Goal: Find specific page/section: Find specific page/section

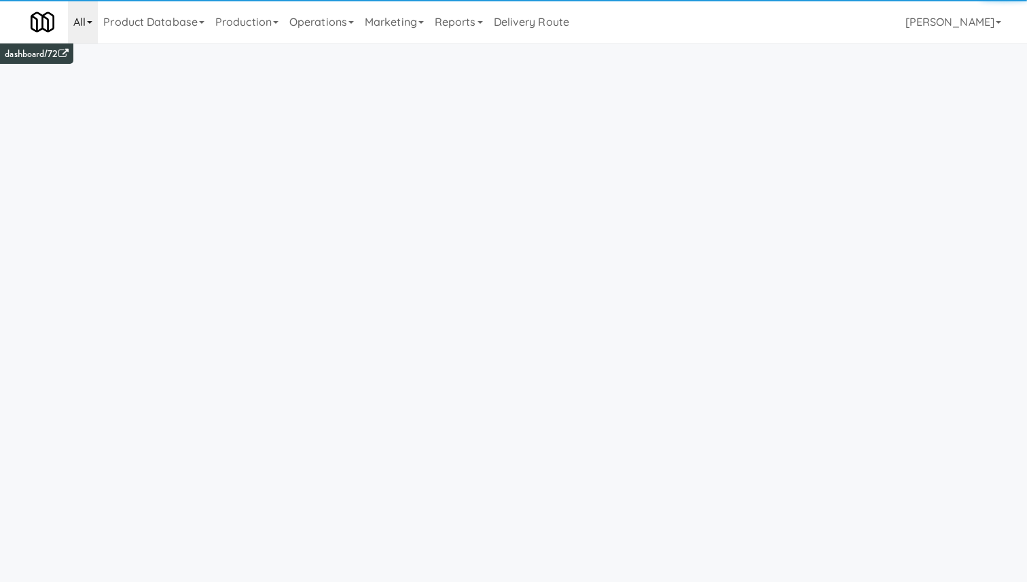
click at [97, 24] on link "All" at bounding box center [83, 21] width 30 height 43
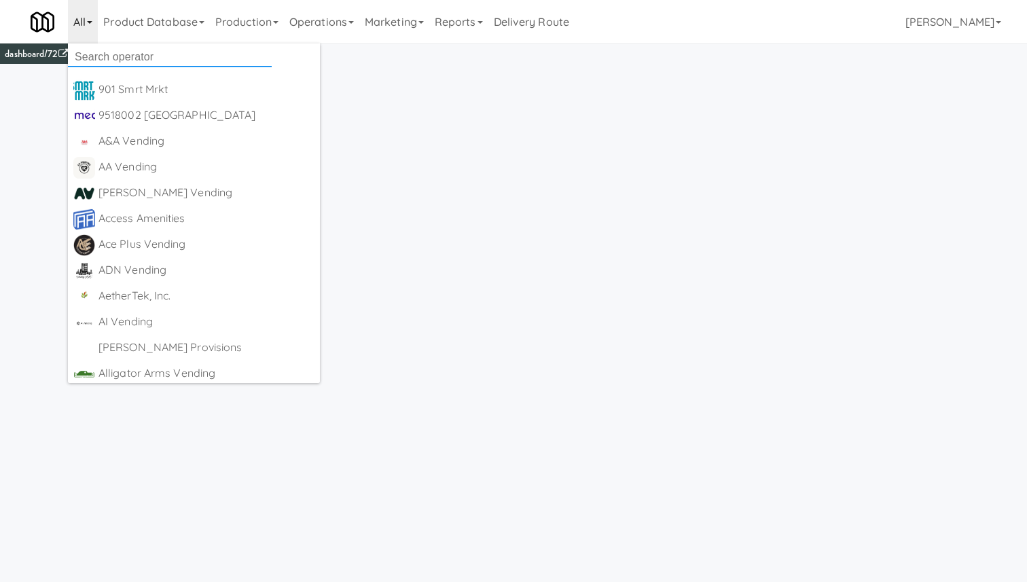
click at [132, 49] on input "text" at bounding box center [170, 57] width 204 height 20
type input "feed"
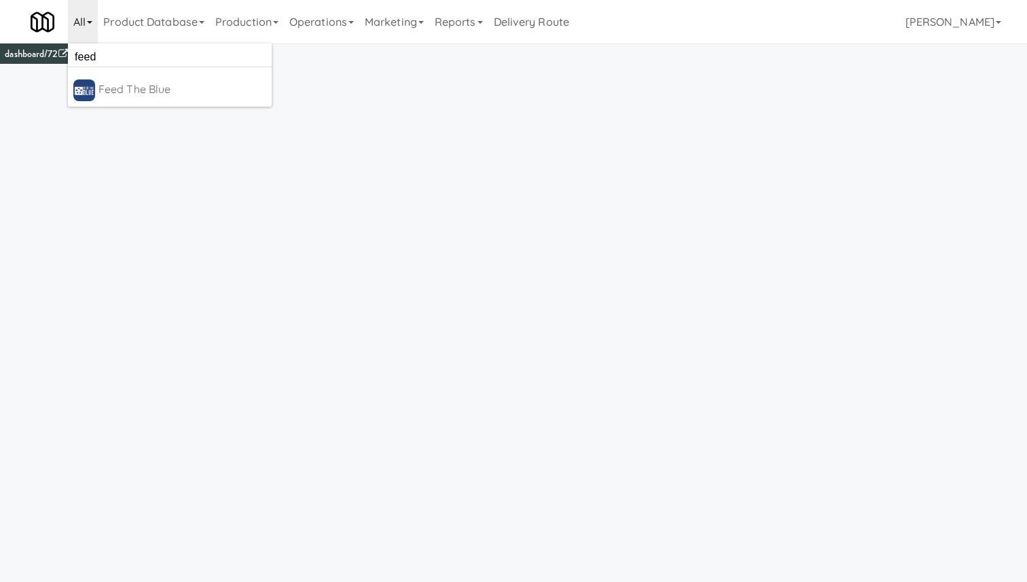
click at [136, 88] on div "Feed The Blue" at bounding box center [183, 89] width 168 height 20
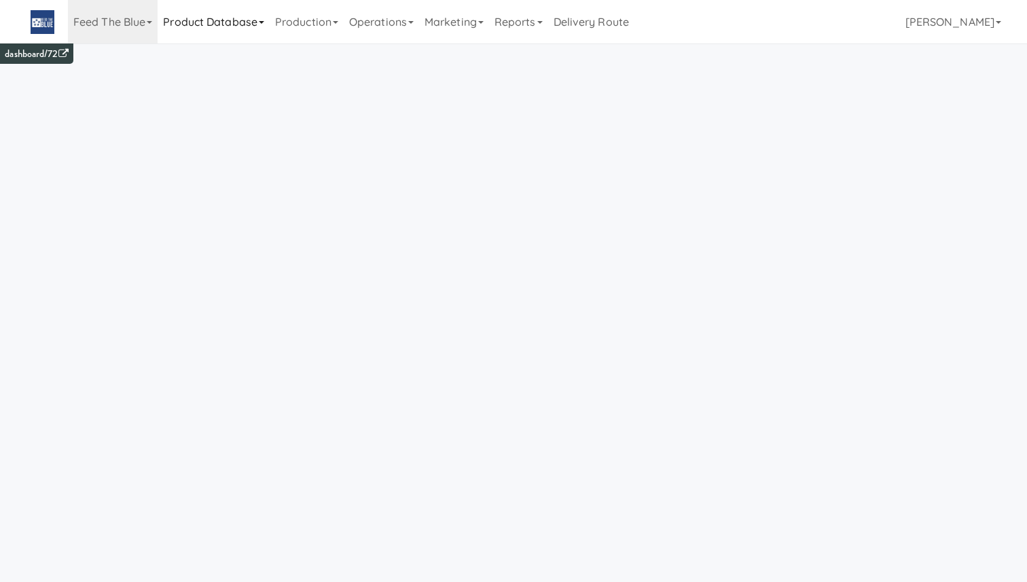
click at [220, 23] on link "Product Database" at bounding box center [214, 21] width 112 height 43
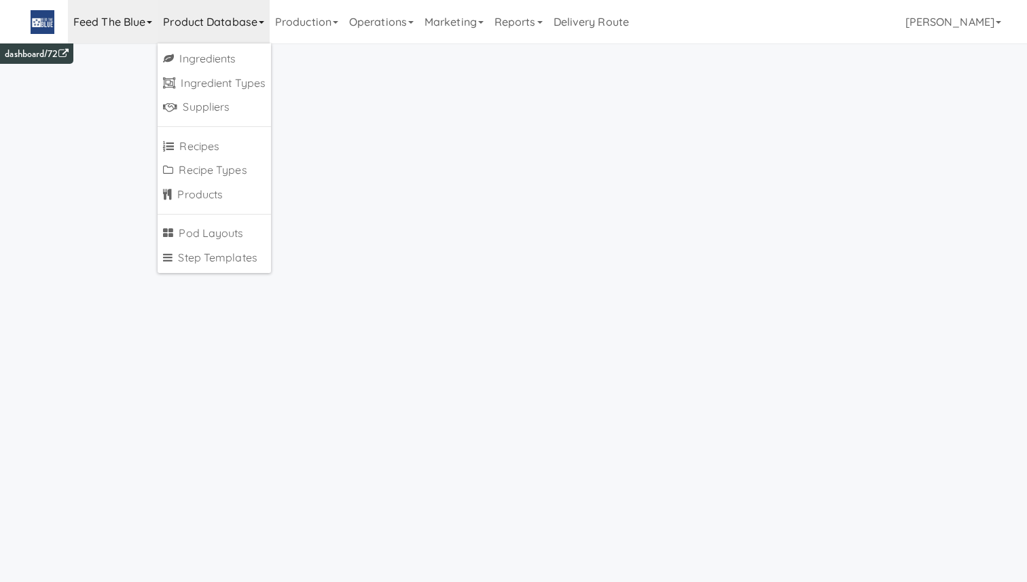
click at [113, 29] on link "Feed The Blue" at bounding box center [113, 21] width 90 height 43
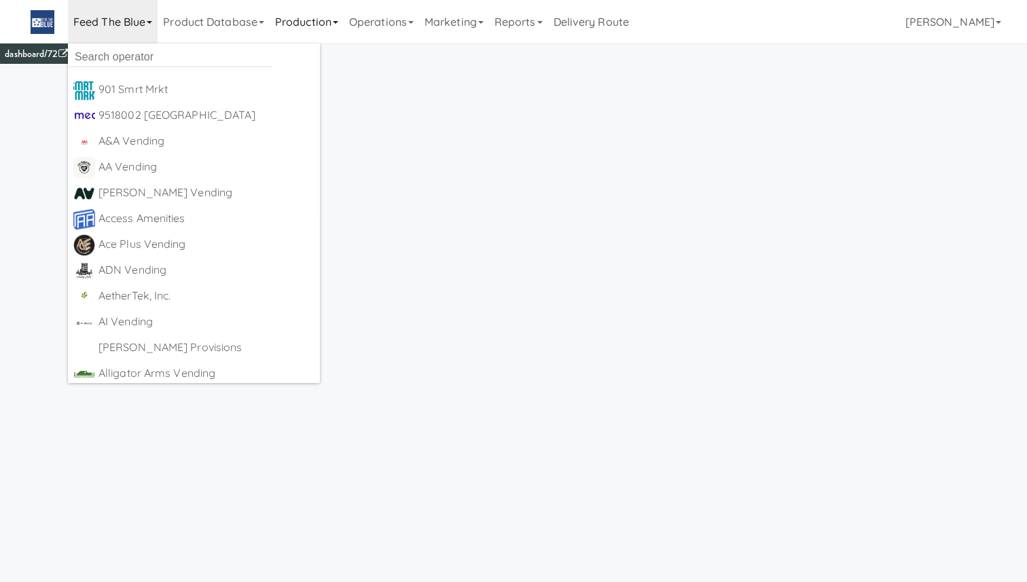
click at [301, 22] on link "Production" at bounding box center [307, 21] width 74 height 43
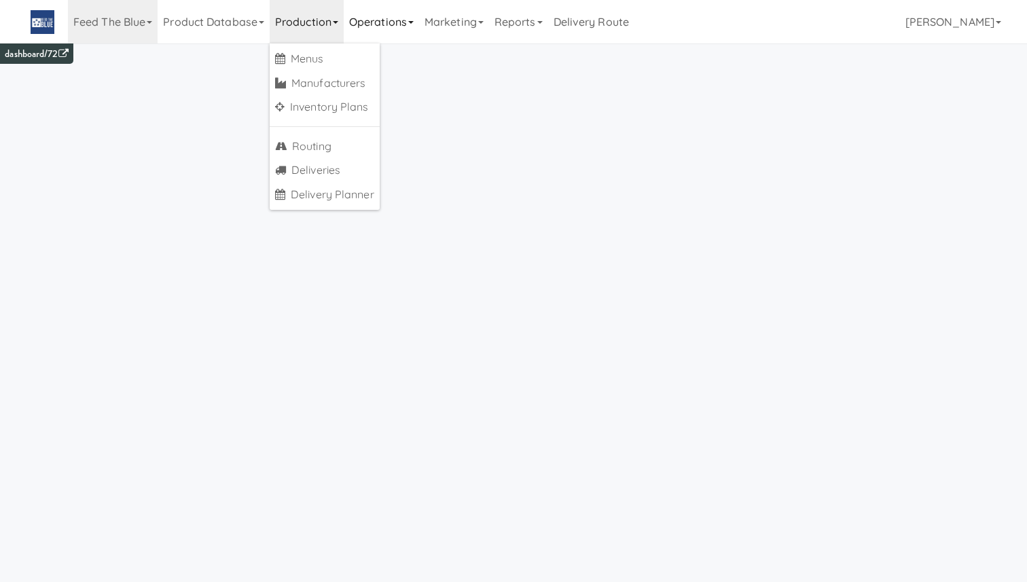
click at [397, 26] on link "Operations" at bounding box center [381, 21] width 75 height 43
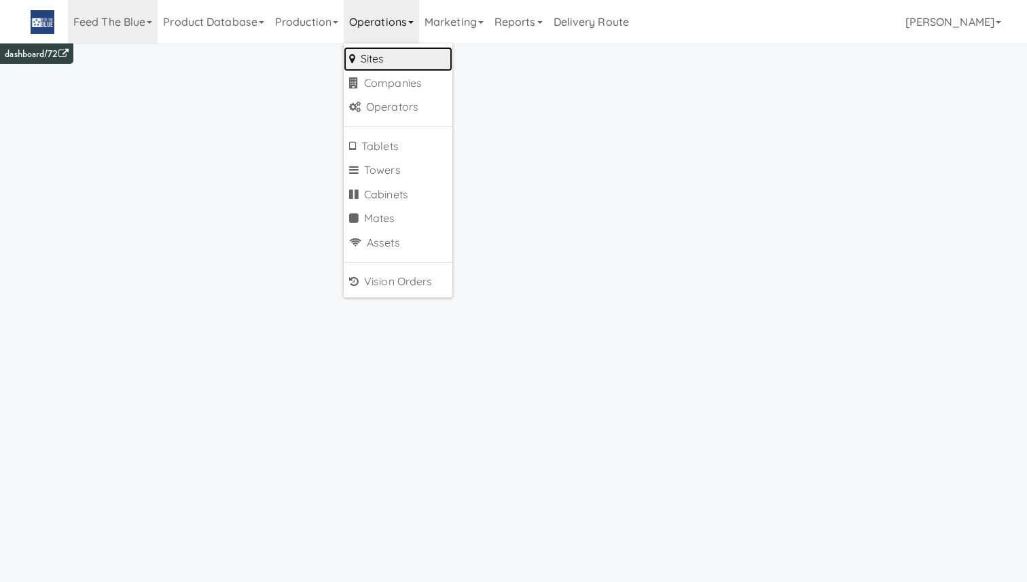
click at [402, 64] on link "Sites" at bounding box center [398, 59] width 109 height 24
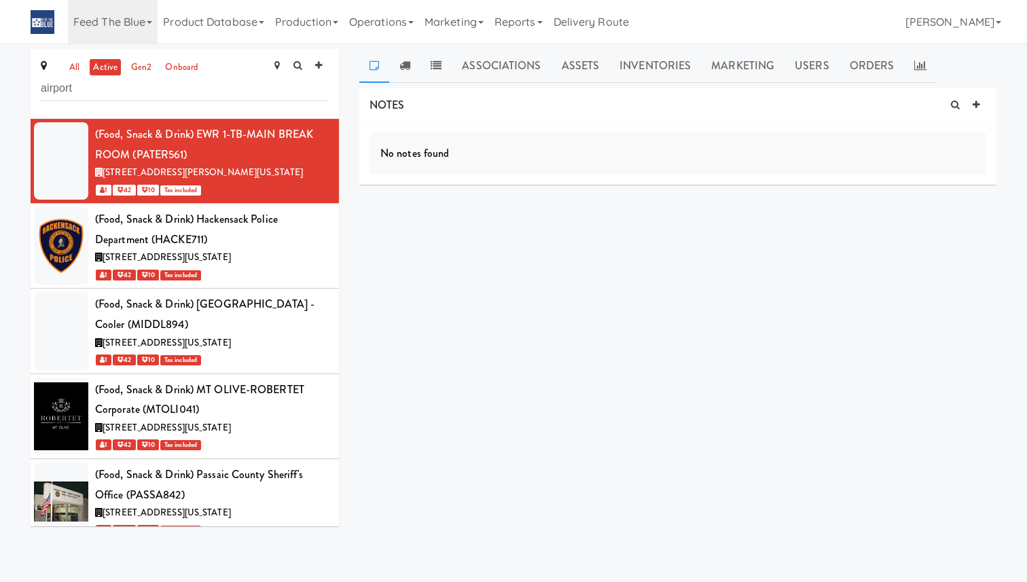
type input "airport"
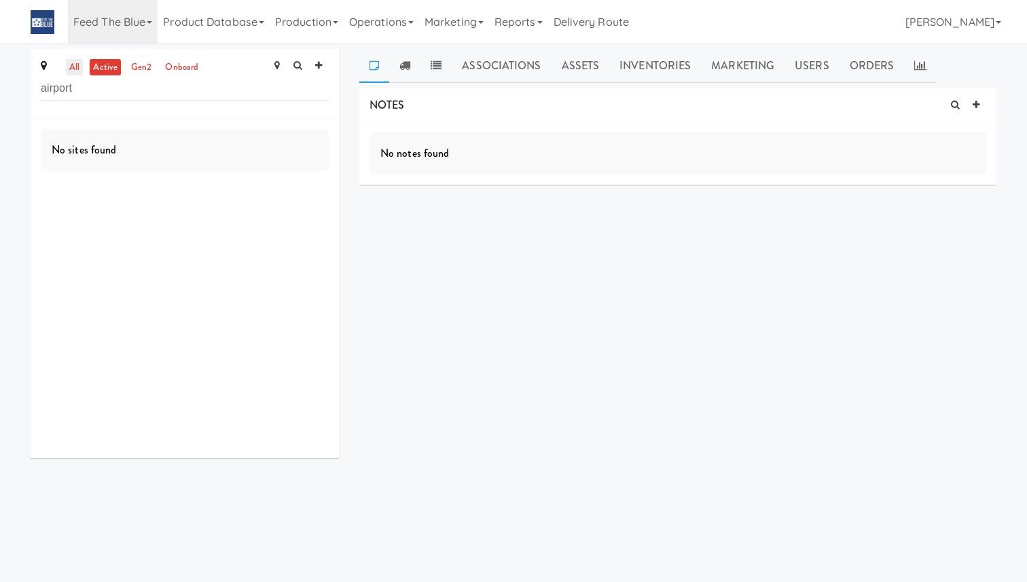
click at [73, 61] on link "all" at bounding box center [74, 67] width 17 height 17
click at [107, 65] on link "active" at bounding box center [105, 67] width 31 height 17
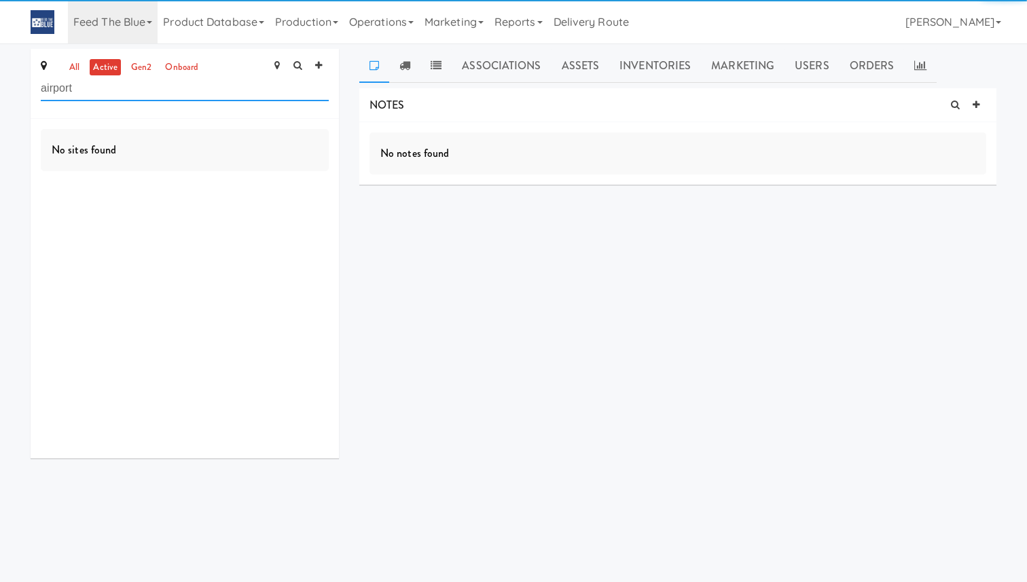
click at [107, 85] on input "airport" at bounding box center [185, 88] width 288 height 25
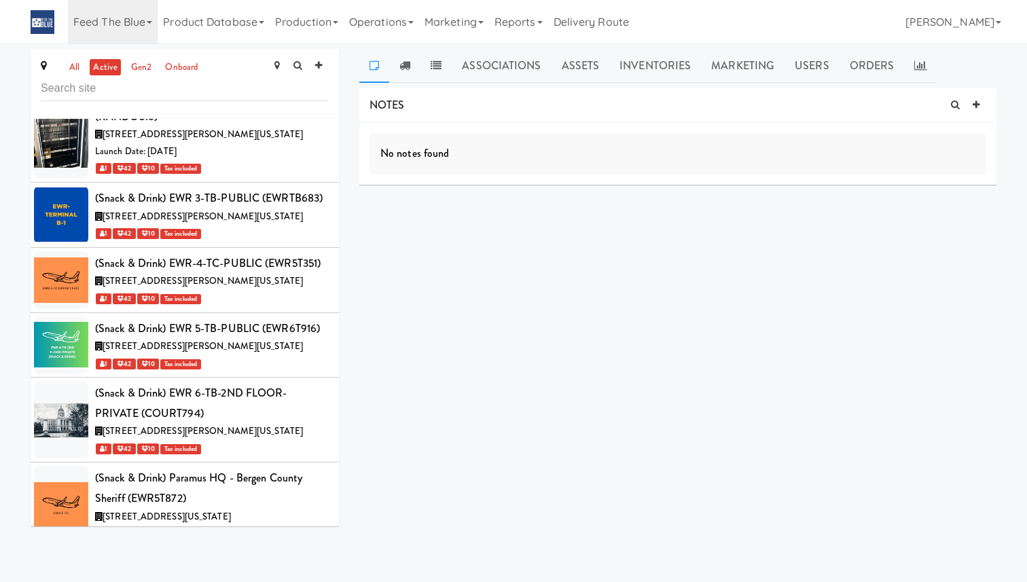
scroll to position [825, 0]
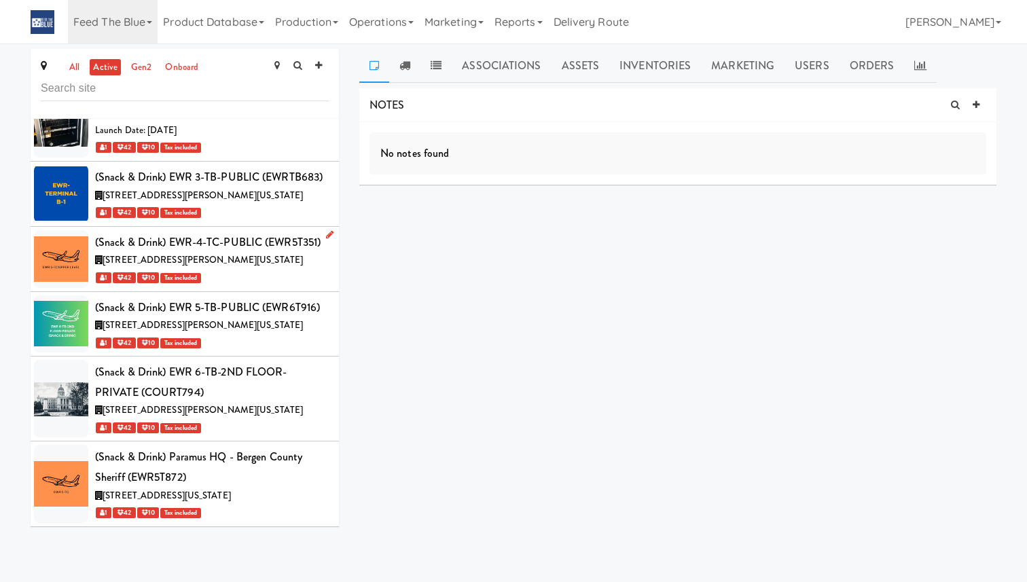
click at [264, 247] on div "(Snack & Drink) EWR-4-TC-PUBLIC (EWR5T351)" at bounding box center [212, 242] width 234 height 20
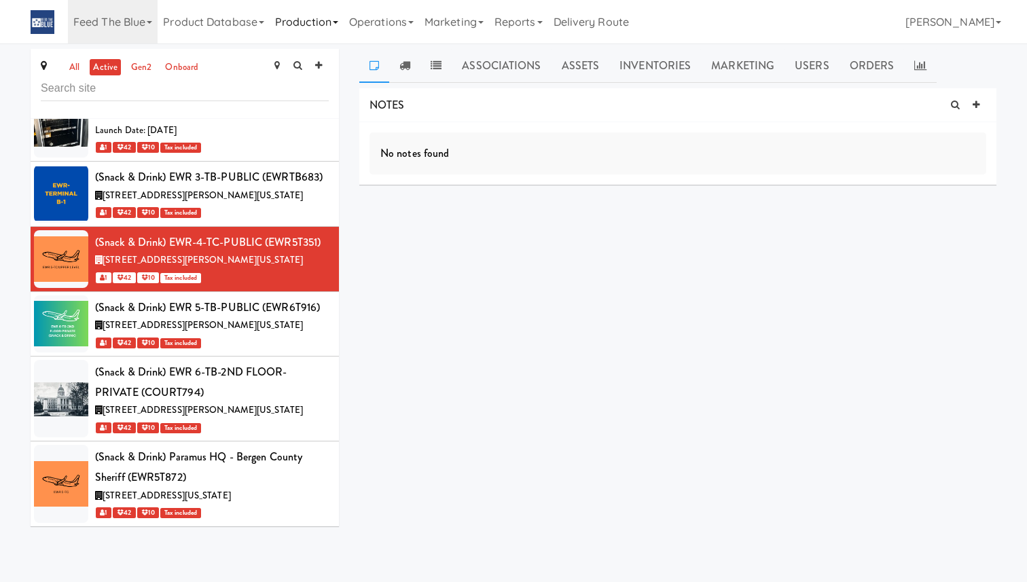
click at [302, 21] on link "Production" at bounding box center [307, 21] width 74 height 43
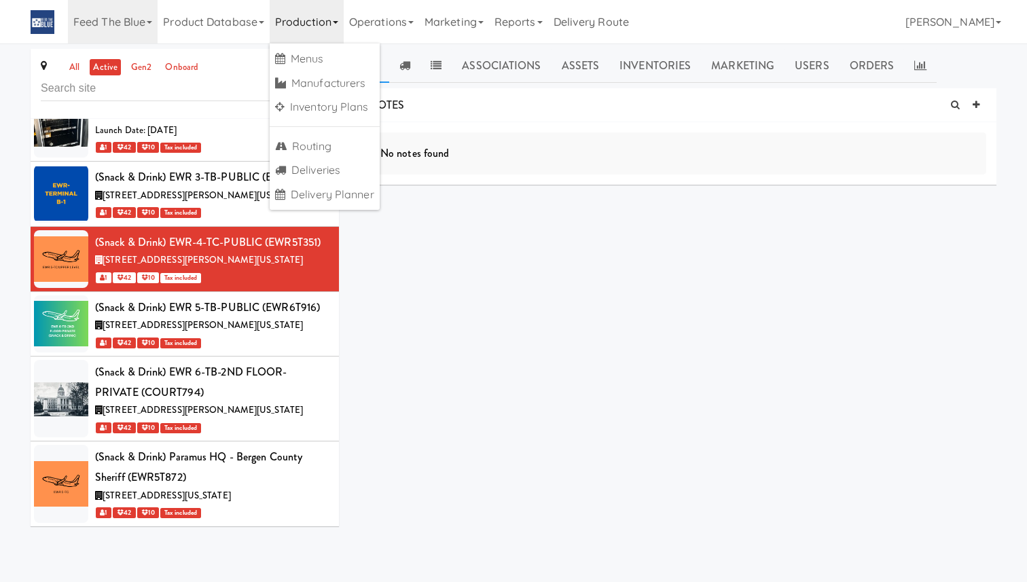
click at [302, 21] on link "Production" at bounding box center [307, 21] width 74 height 43
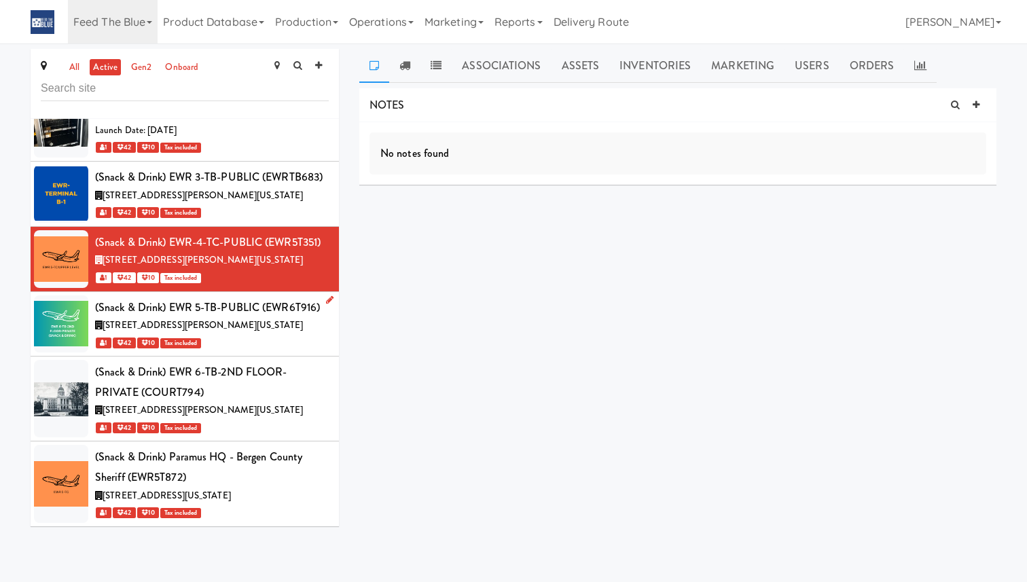
click at [280, 320] on div "[STREET_ADDRESS][PERSON_NAME][US_STATE]" at bounding box center [212, 325] width 234 height 17
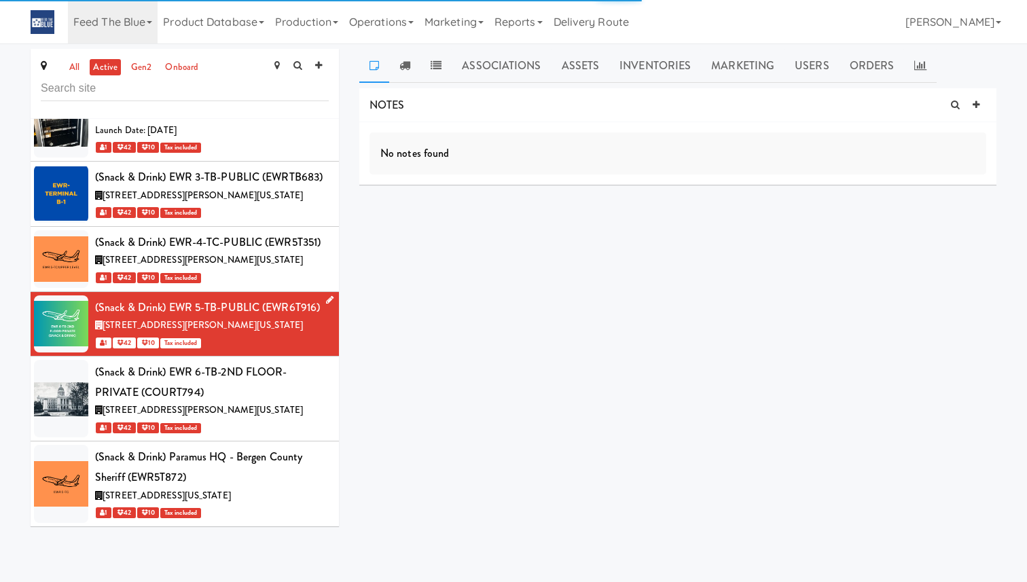
scroll to position [43, 0]
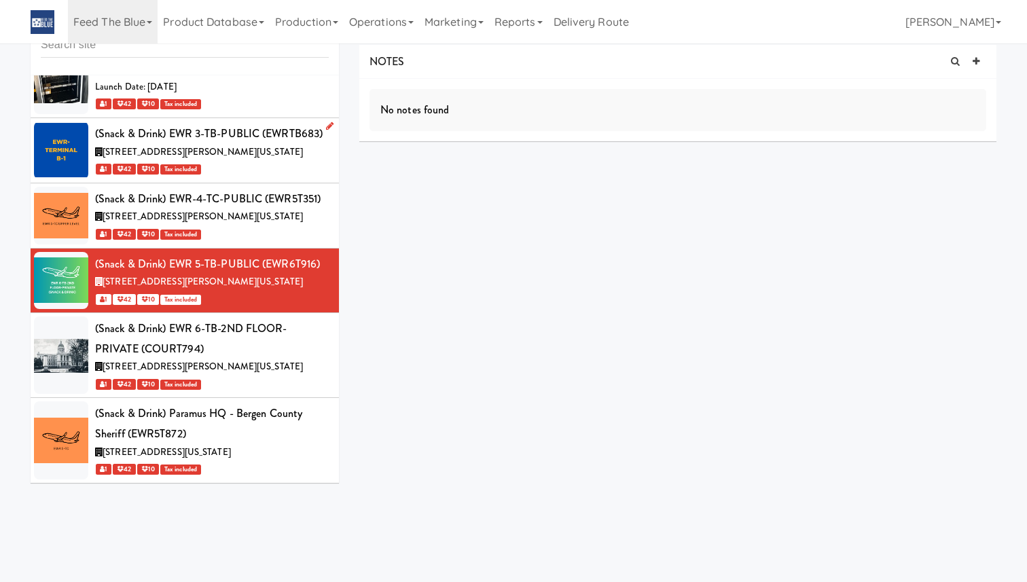
click at [305, 177] on li "(Snack & Drink) EWR 3-TB-PUBLIC (EWRTB683) [STREET_ADDRESS][PERSON_NAME][US_STA…" at bounding box center [185, 150] width 308 height 65
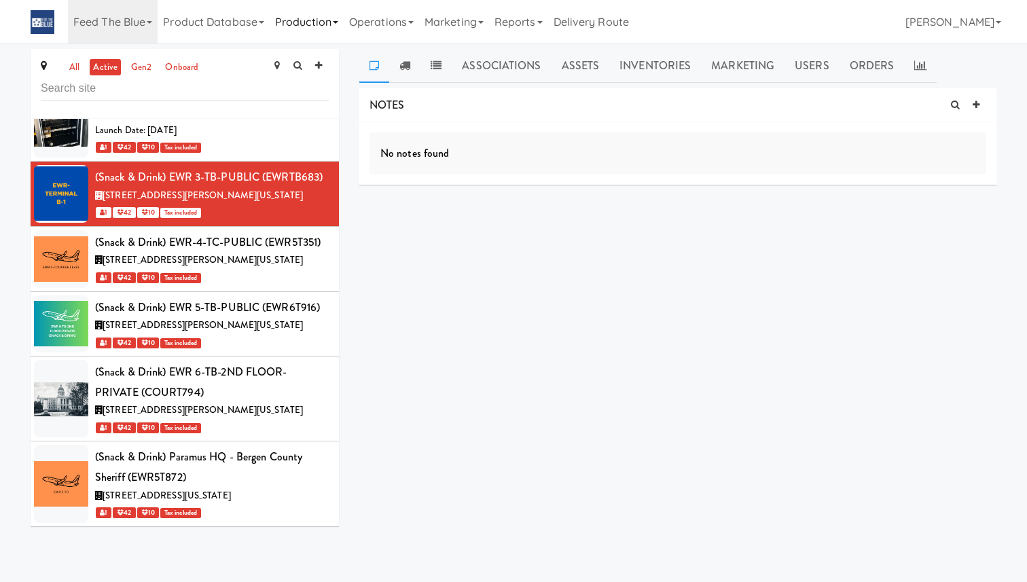
click at [294, 26] on link "Production" at bounding box center [307, 21] width 74 height 43
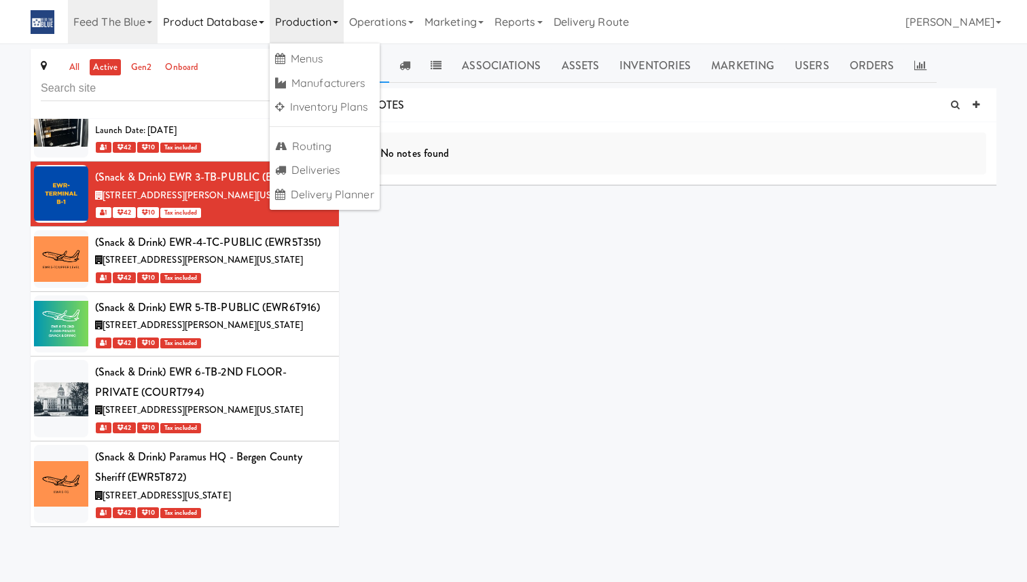
click at [223, 21] on link "Product Database" at bounding box center [214, 21] width 112 height 43
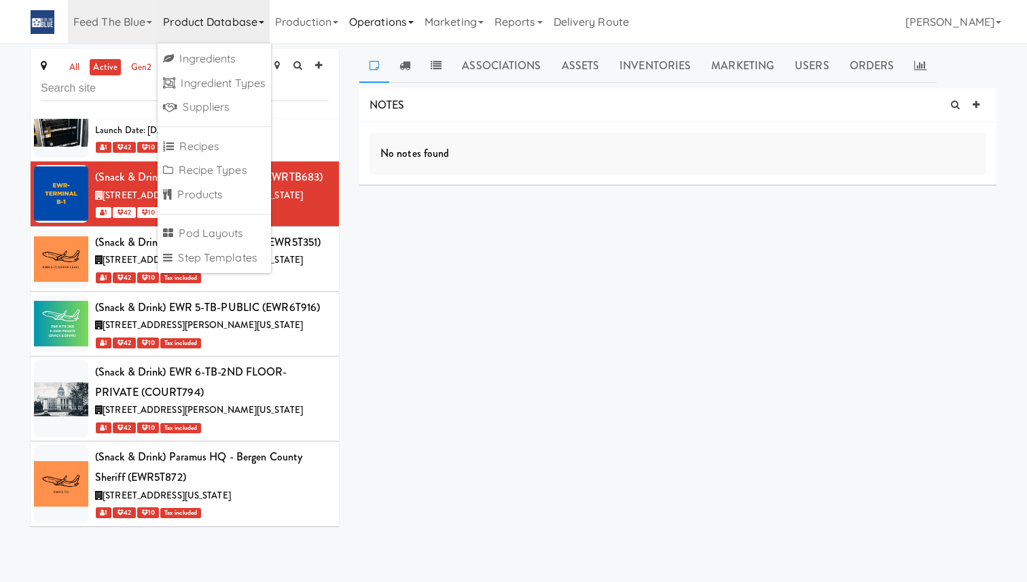
click at [389, 35] on link "Operations" at bounding box center [381, 21] width 75 height 43
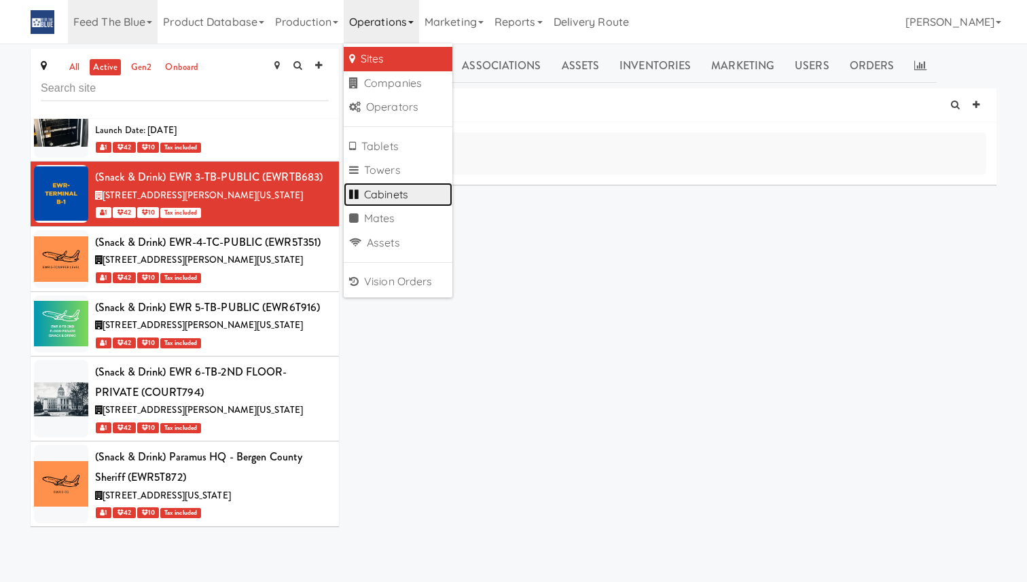
click at [401, 198] on link "Cabinets" at bounding box center [398, 195] width 109 height 24
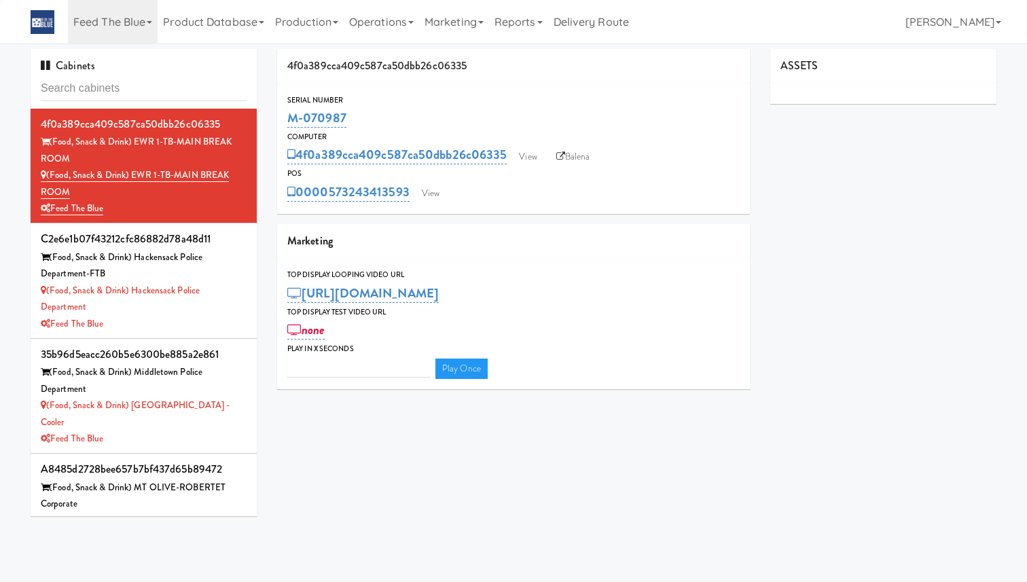
type input "3"
